Goal: Information Seeking & Learning: Learn about a topic

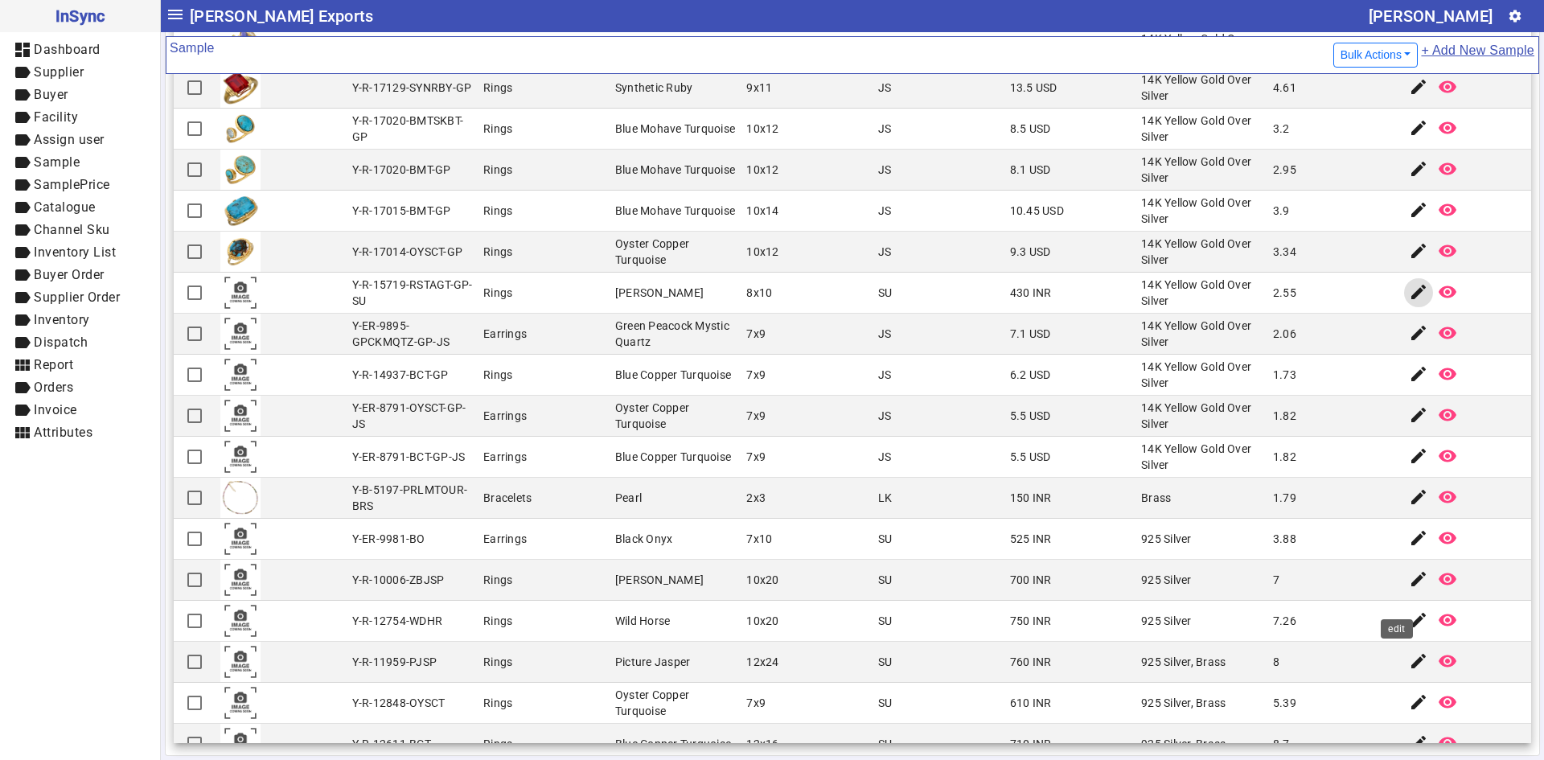
scroll to position [3431, 0]
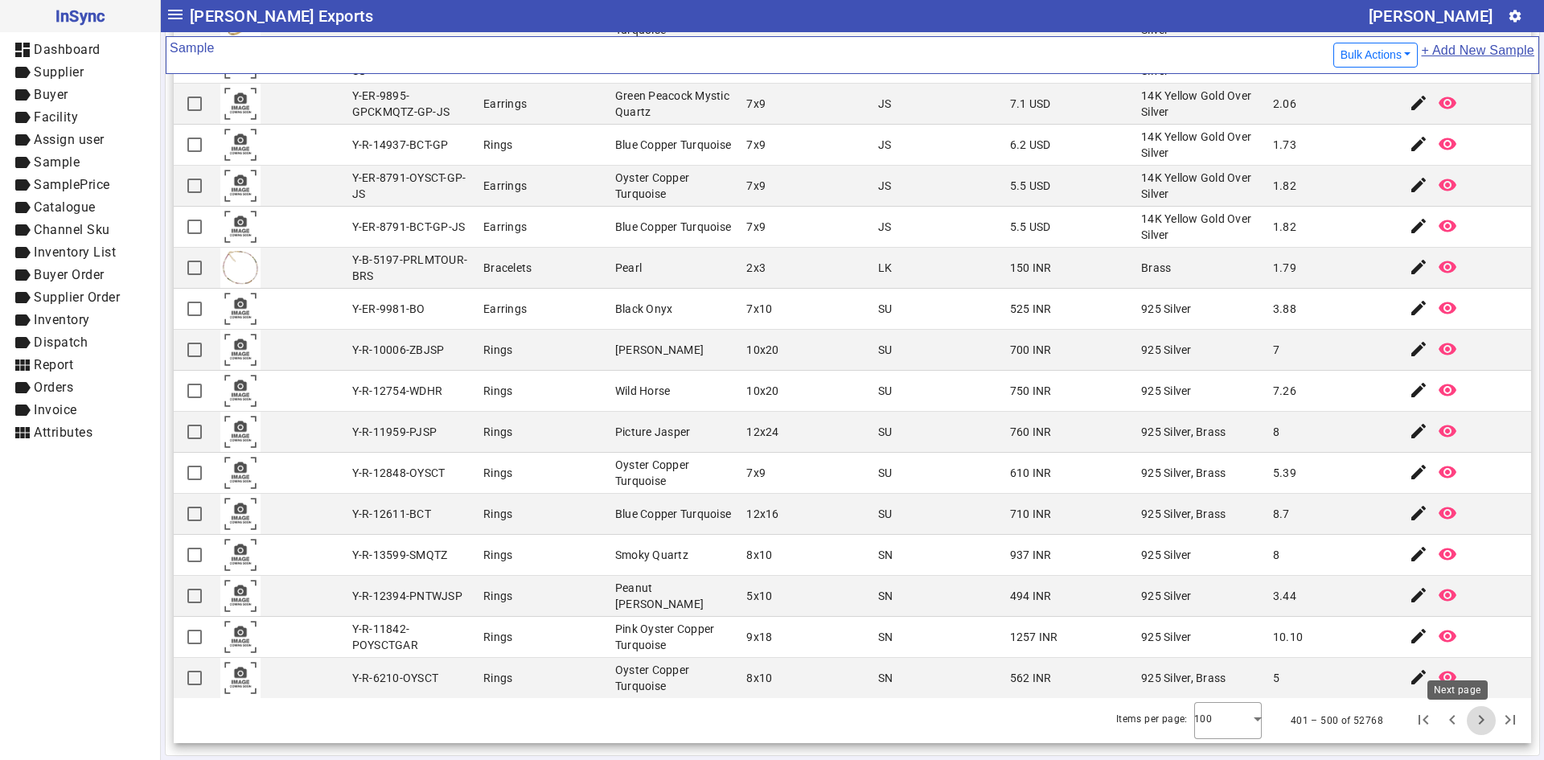
click at [1462, 723] on span "Next page" at bounding box center [1481, 720] width 39 height 39
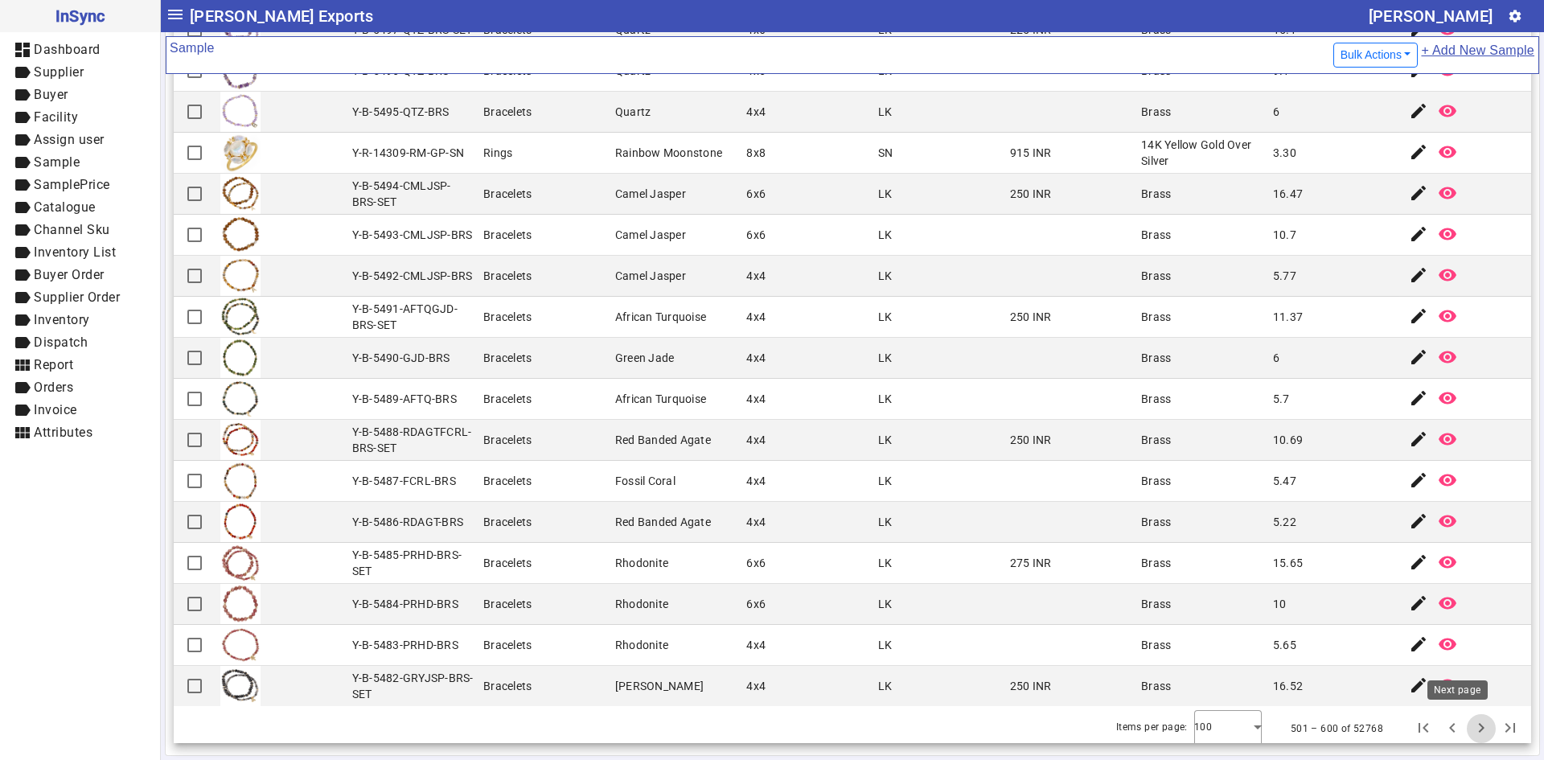
click at [1464, 725] on span "Next page" at bounding box center [1481, 728] width 39 height 39
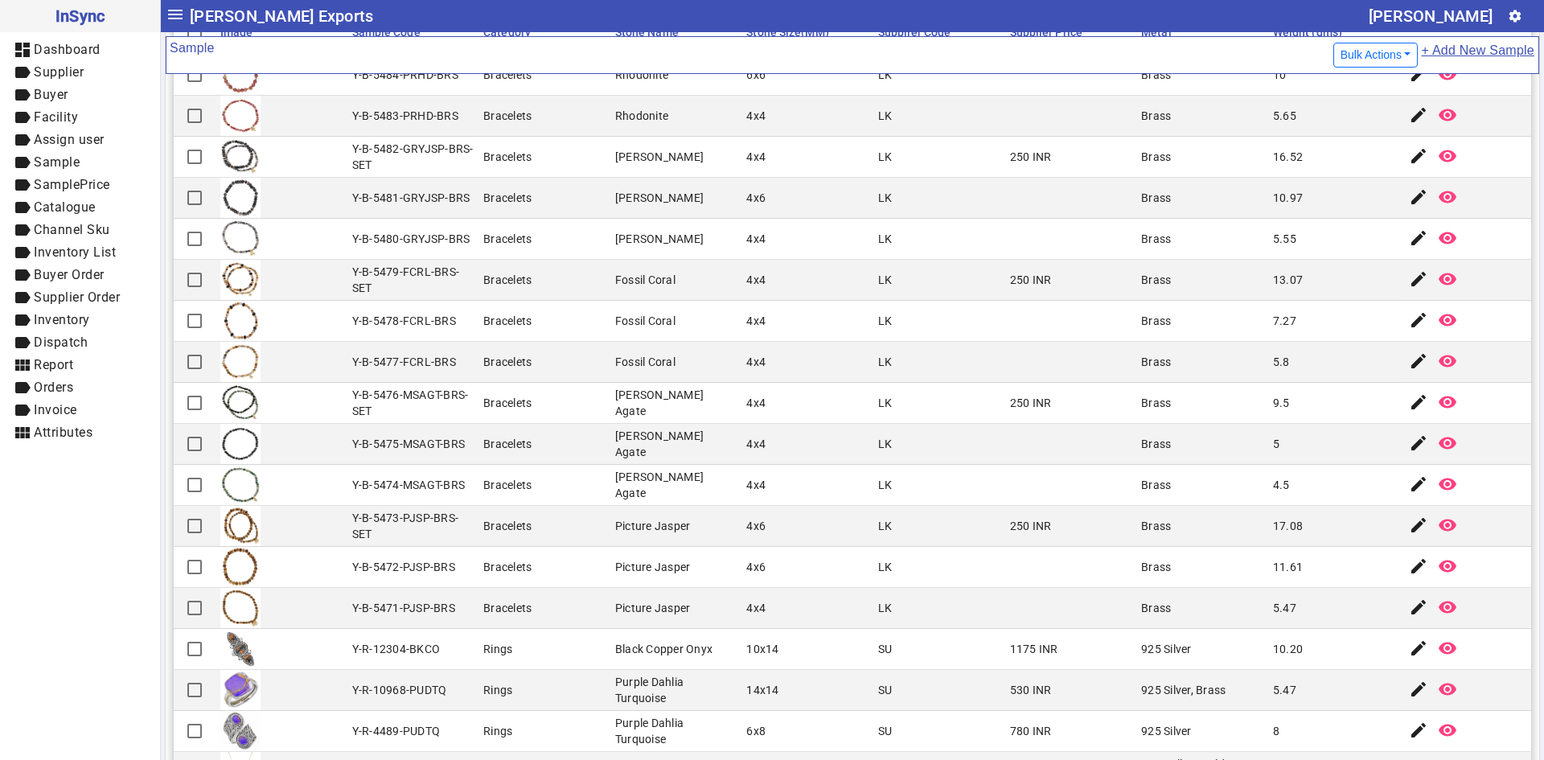
scroll to position [169, 0]
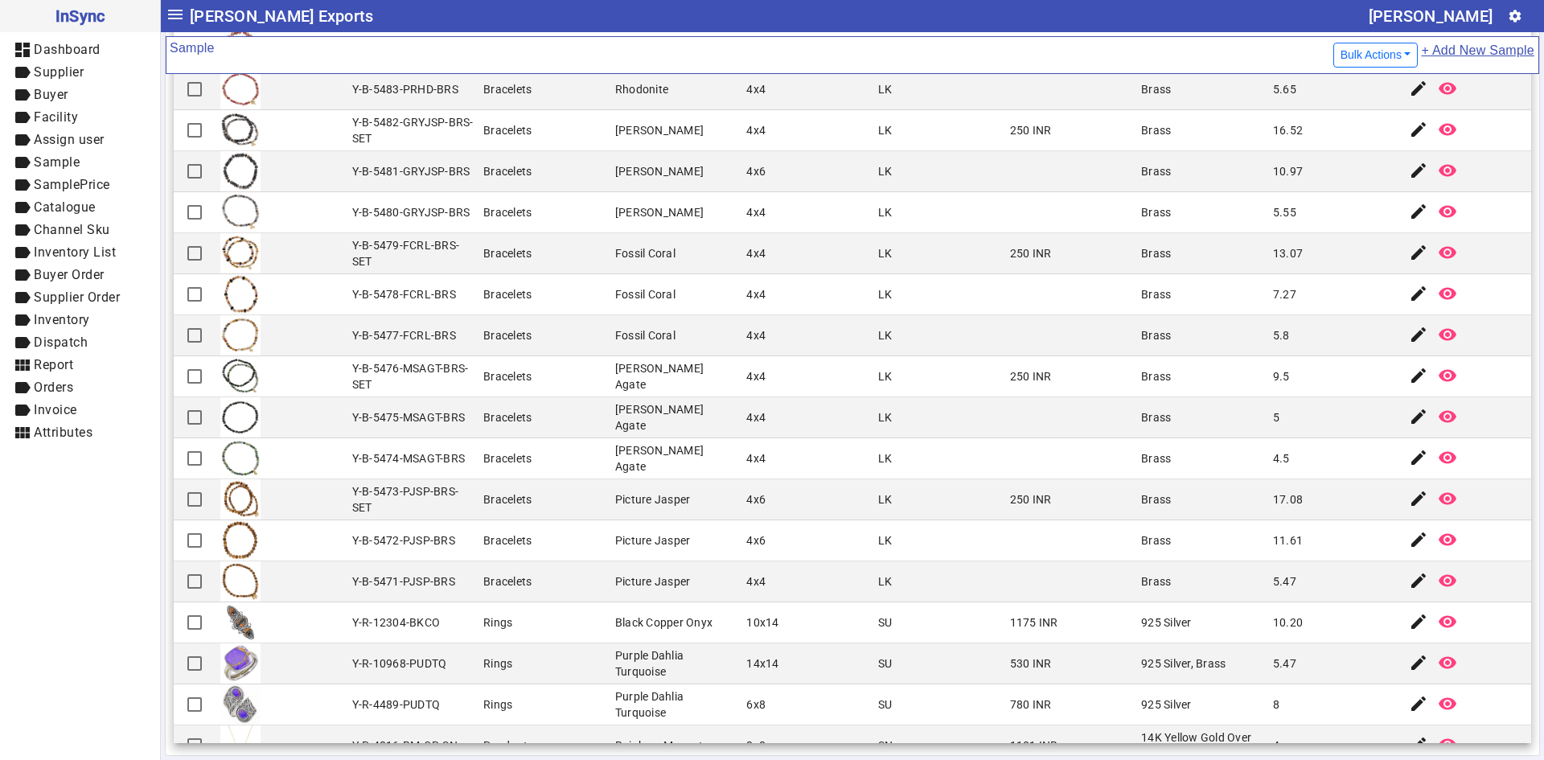
click at [770, 657] on mat-cell "14x14" at bounding box center [807, 663] width 132 height 41
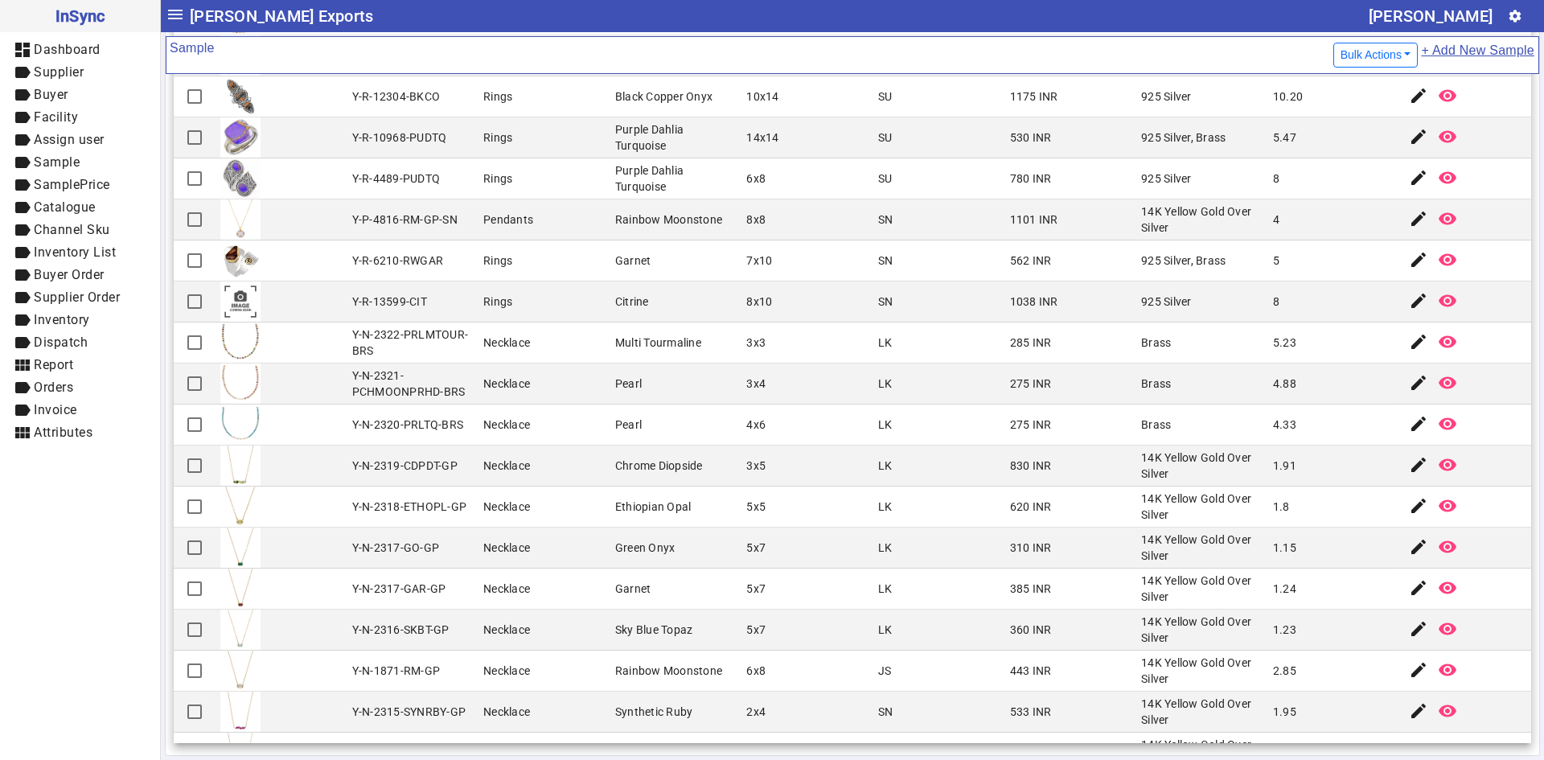
scroll to position [563, 0]
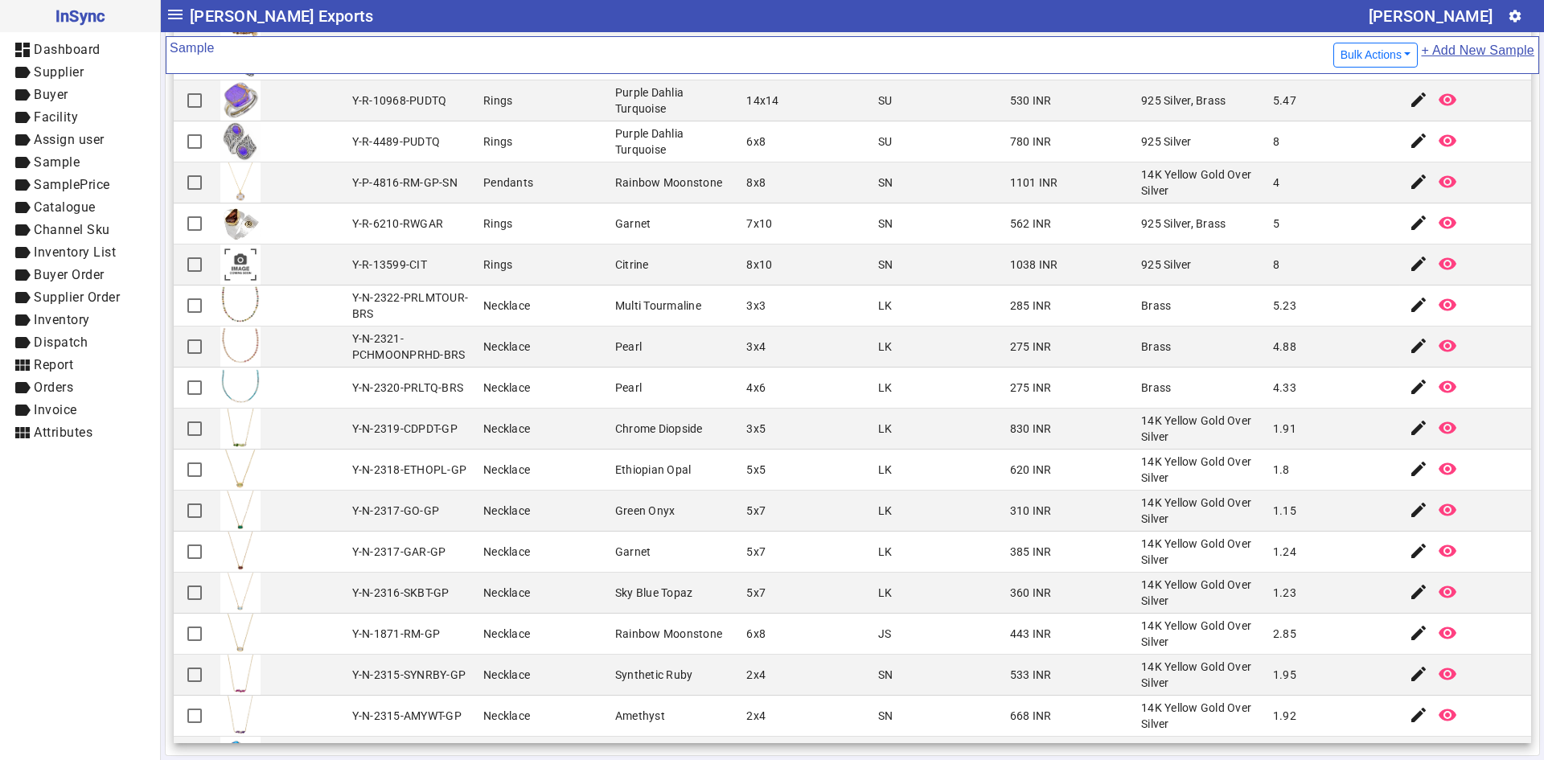
click at [1214, 449] on mat-cell "14K Yellow Gold Over Silver" at bounding box center [1202, 429] width 132 height 41
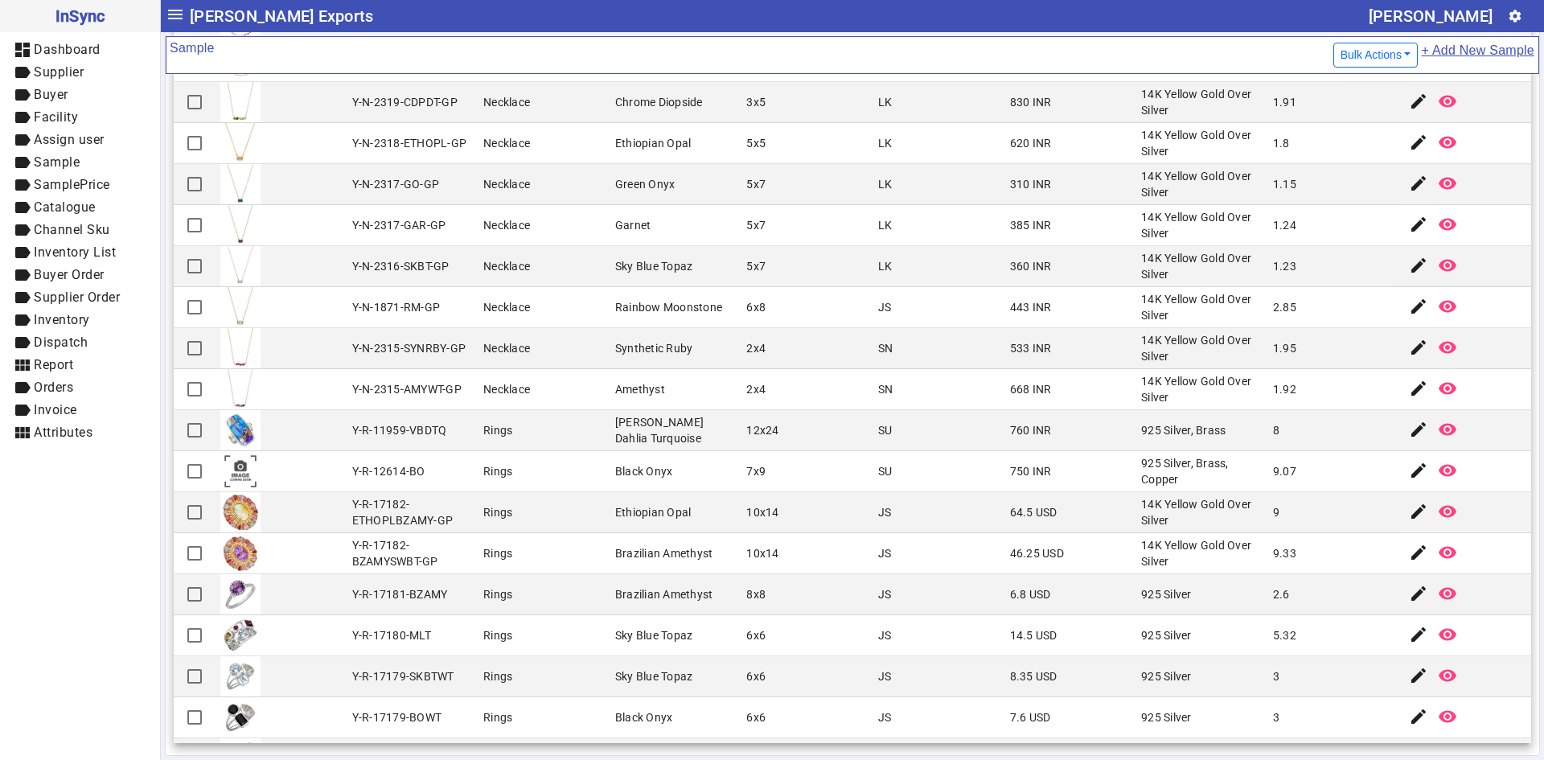
scroll to position [965, 0]
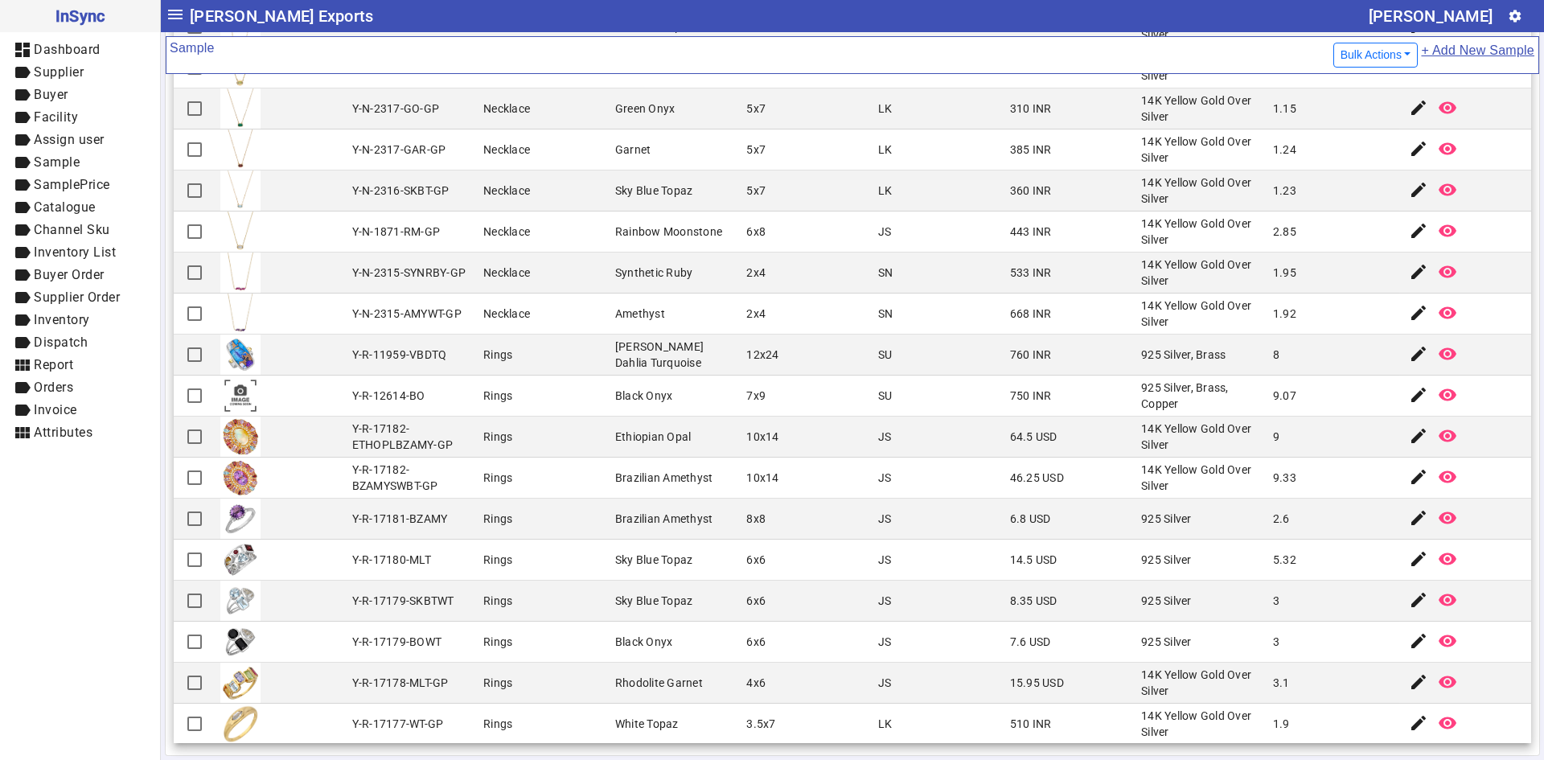
click at [280, 460] on mat-cell at bounding box center [282, 478] width 132 height 41
click at [610, 651] on mat-cell "Black Onyx" at bounding box center [676, 642] width 132 height 41
click at [902, 545] on mat-cell "JS" at bounding box center [939, 560] width 132 height 41
click at [511, 644] on mat-cell "Rings" at bounding box center [545, 642] width 132 height 41
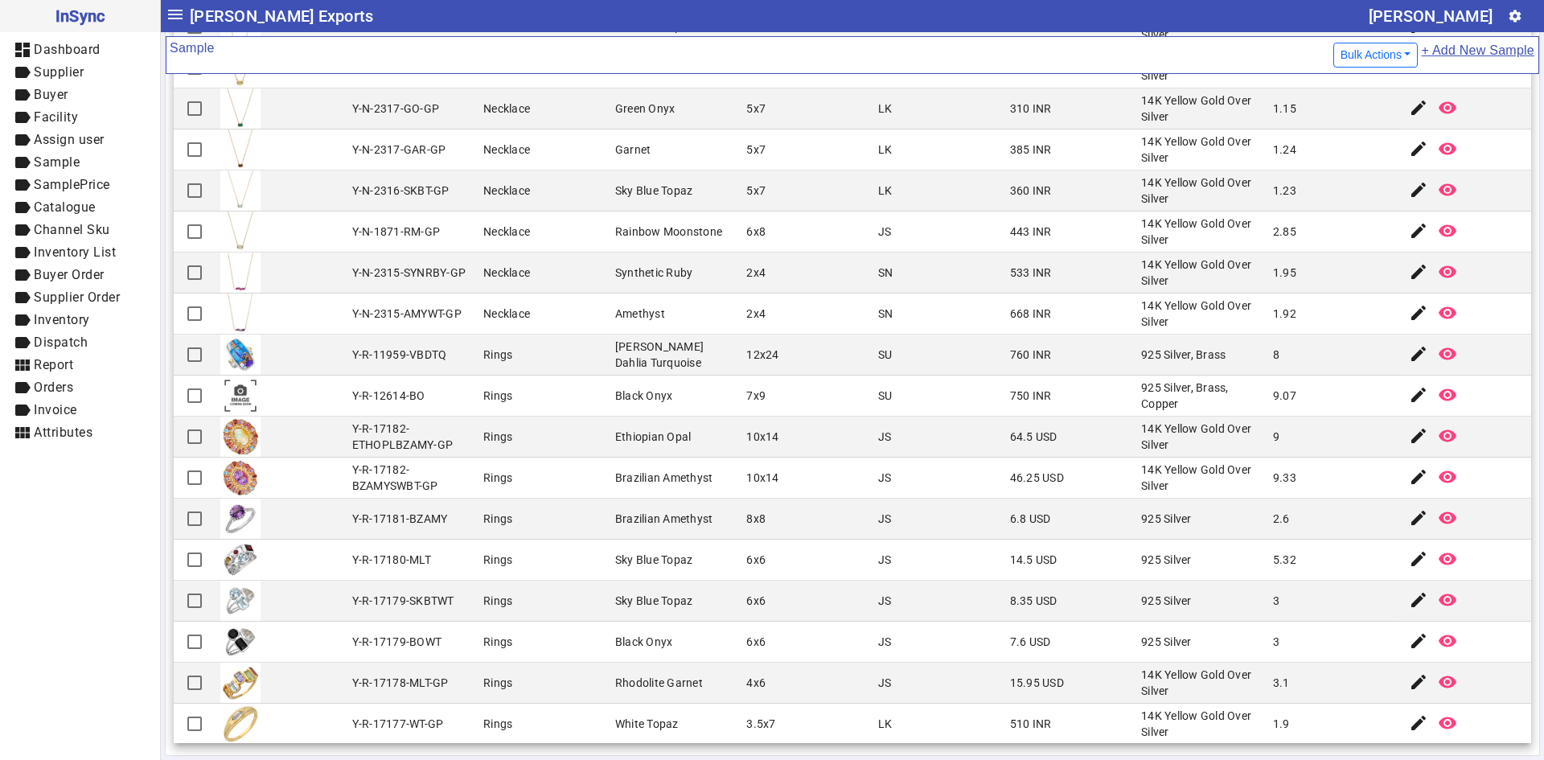
click at [645, 613] on mat-cell "Sky Blue Topaz" at bounding box center [676, 601] width 132 height 41
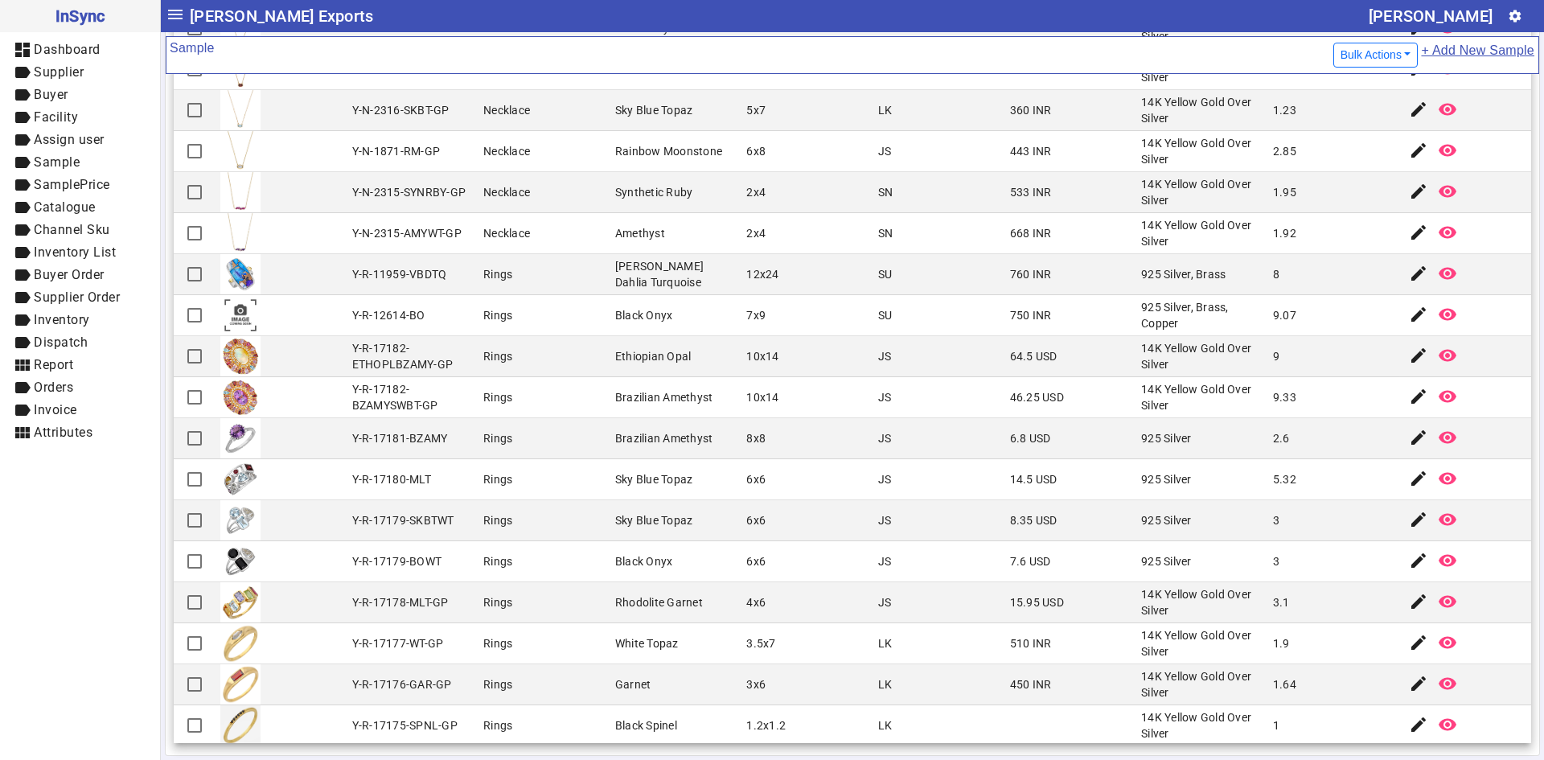
click at [1005, 460] on mat-cell "14.5 USD" at bounding box center [1071, 479] width 132 height 41
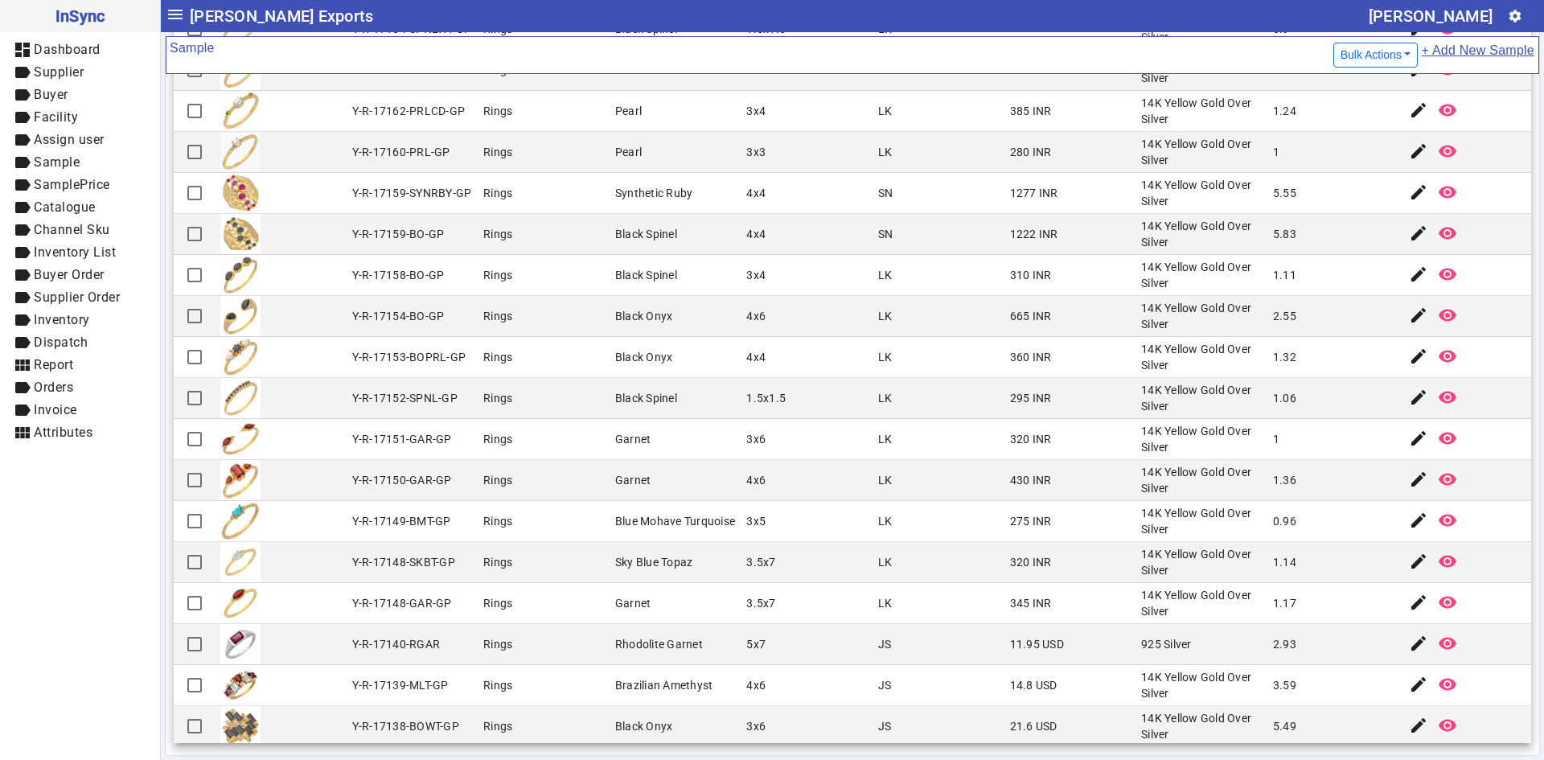
scroll to position [2171, 0]
